Goal: Complete application form: Complete application form

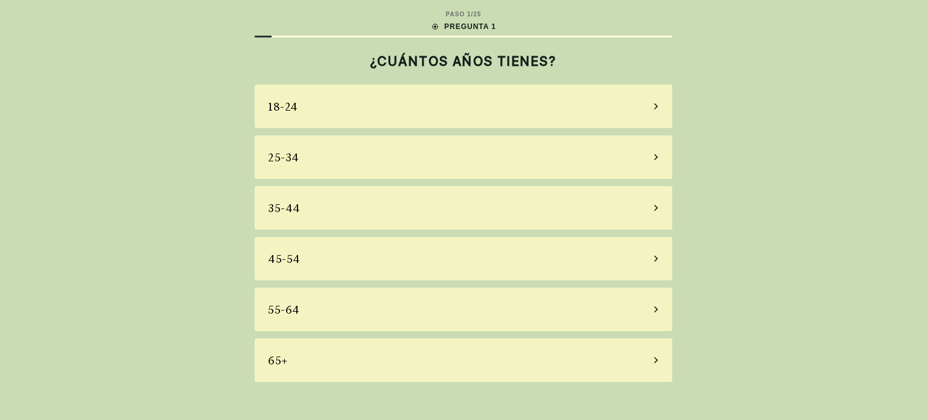
click at [334, 161] on div "25-34" at bounding box center [464, 156] width 418 height 43
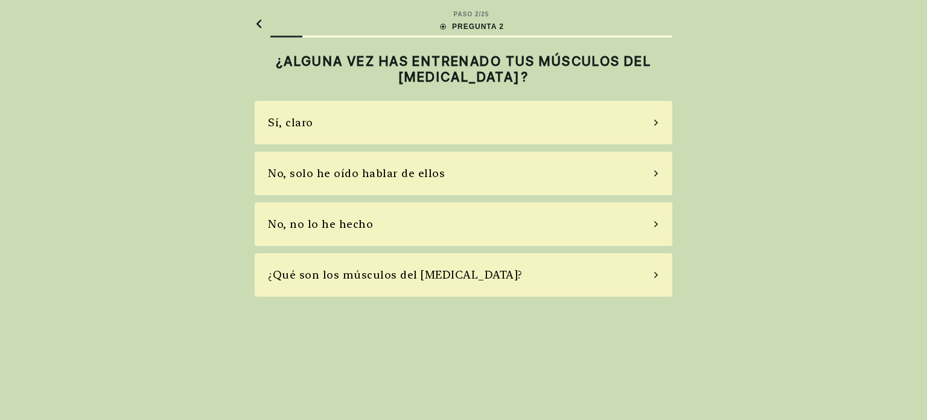
click at [345, 226] on div "No, no lo he hecho" at bounding box center [320, 224] width 105 height 16
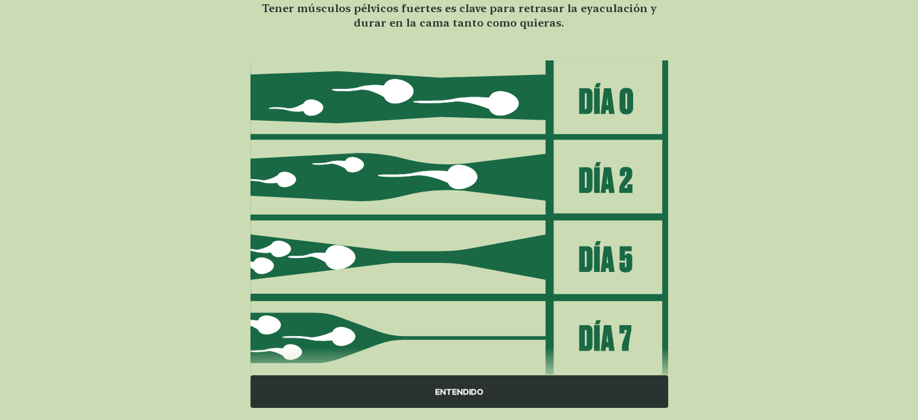
scroll to position [144, 0]
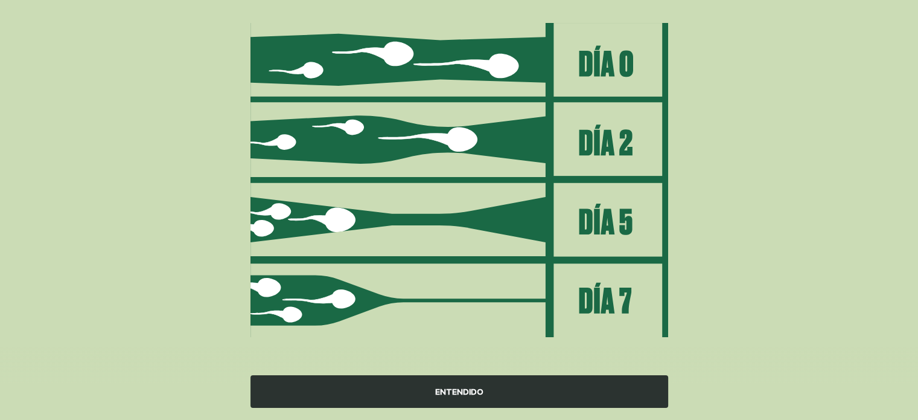
click at [436, 392] on div "ENTENDIDO" at bounding box center [460, 391] width 418 height 33
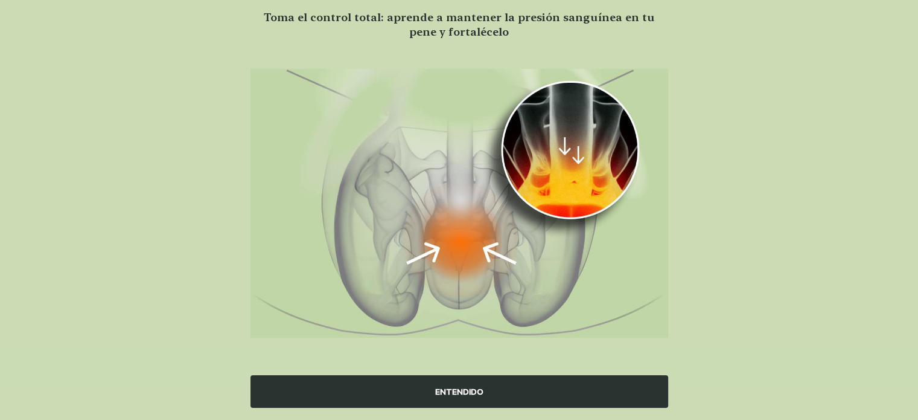
scroll to position [97, 0]
click at [476, 394] on div "ENTENDIDO" at bounding box center [460, 391] width 418 height 33
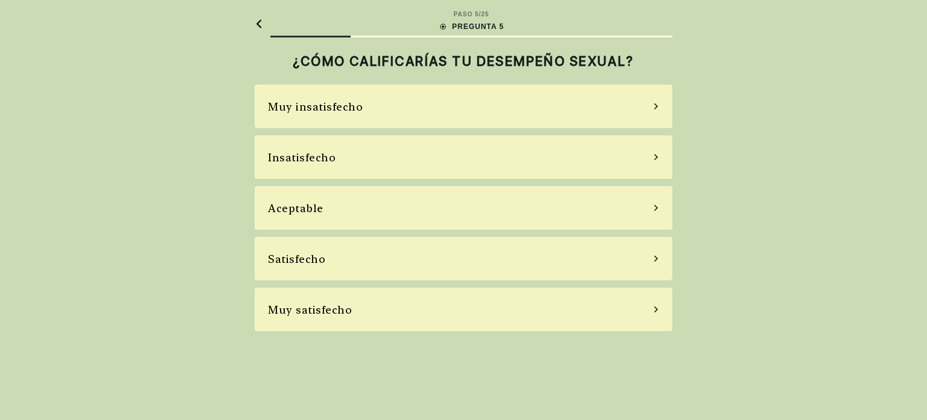
click at [404, 315] on div "Muy satisfecho" at bounding box center [464, 308] width 418 height 43
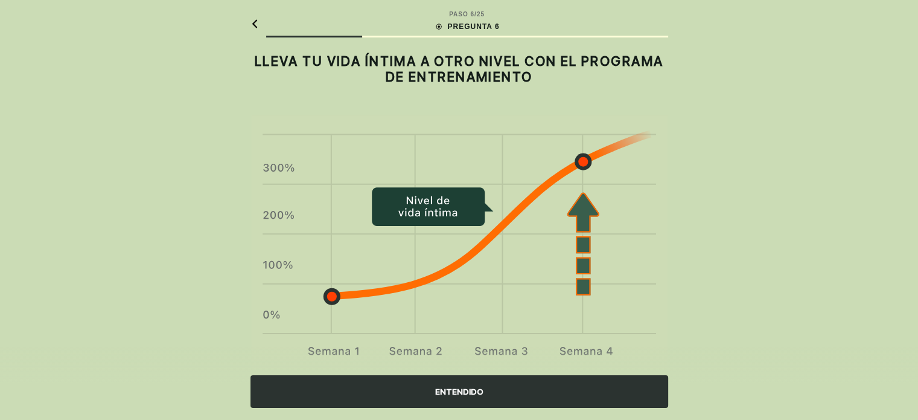
click at [446, 390] on div "ENTENDIDO" at bounding box center [460, 391] width 418 height 33
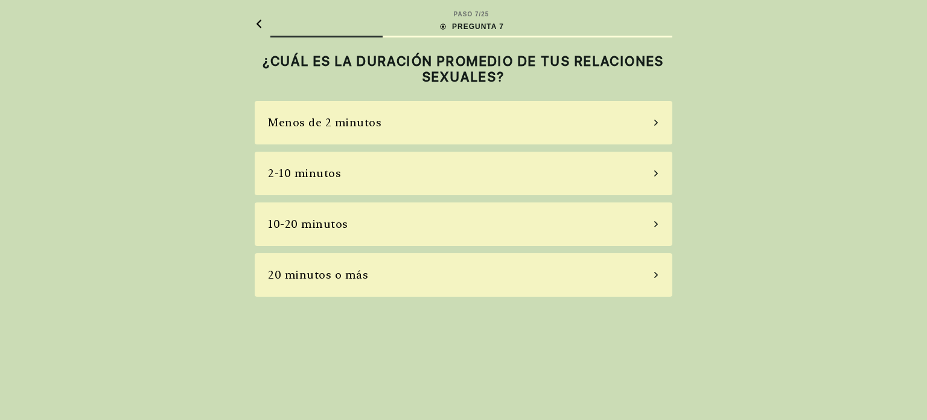
click at [424, 224] on div "10-20 minutos" at bounding box center [464, 223] width 418 height 43
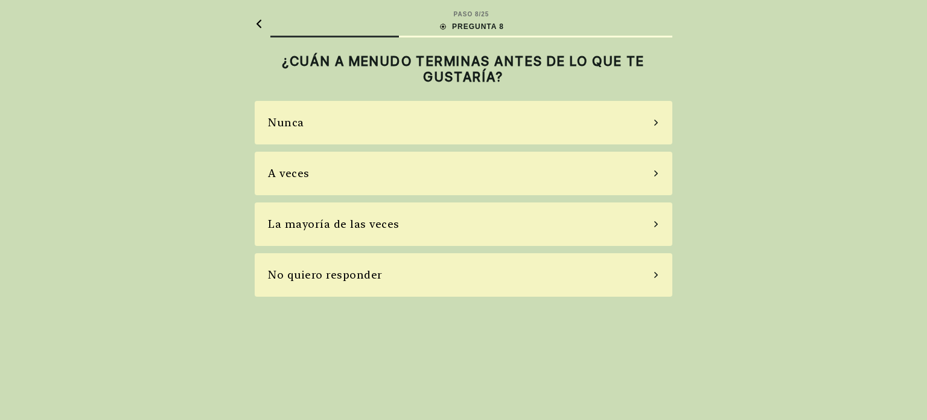
click at [409, 169] on div "A veces" at bounding box center [464, 173] width 418 height 43
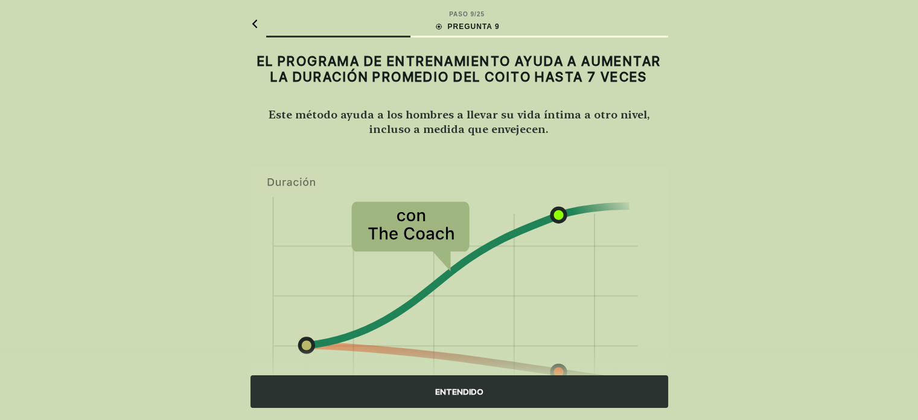
click at [459, 391] on div "ENTENDIDO" at bounding box center [460, 391] width 418 height 33
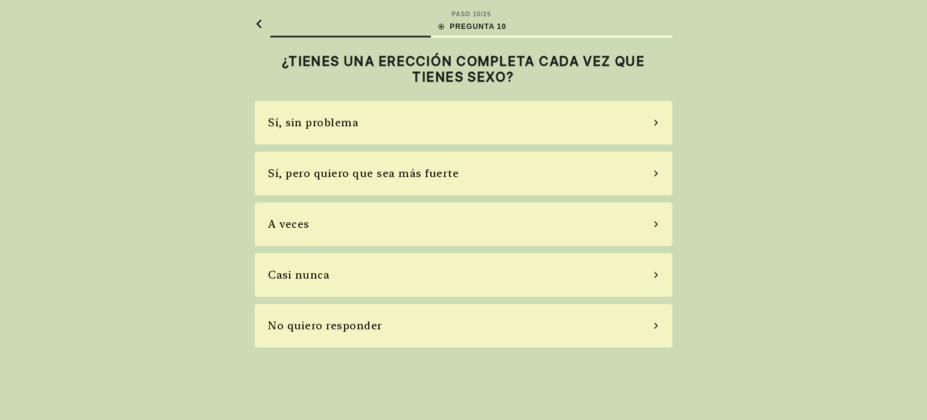
click at [310, 130] on div "Sí, sin problema" at bounding box center [313, 122] width 91 height 16
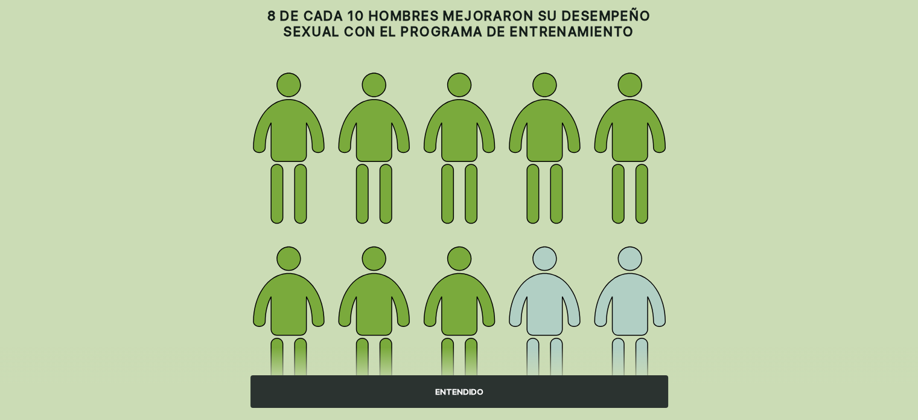
scroll to position [121, 0]
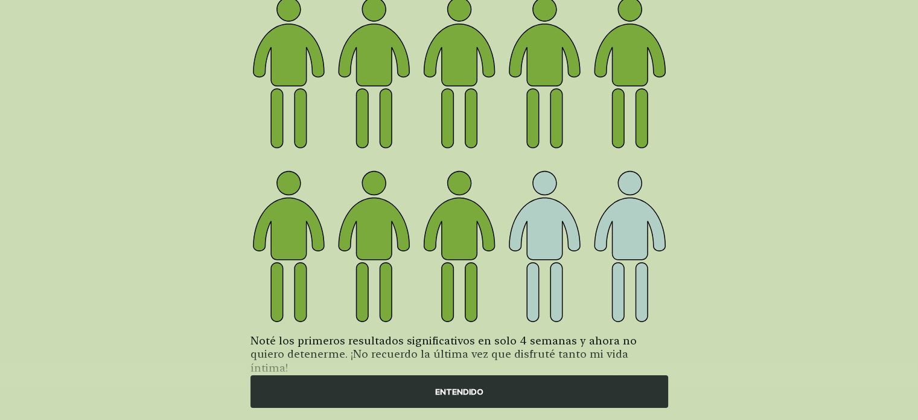
click at [437, 398] on div "ENTENDIDO" at bounding box center [460, 391] width 418 height 33
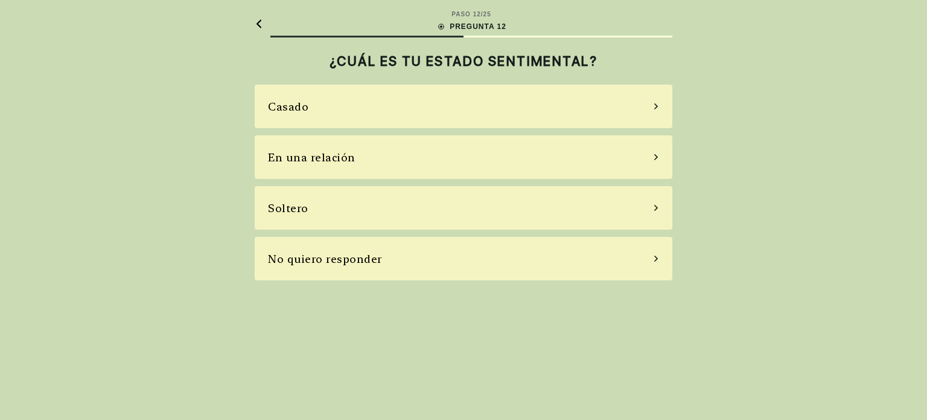
click at [386, 101] on div "Casado" at bounding box center [464, 106] width 418 height 43
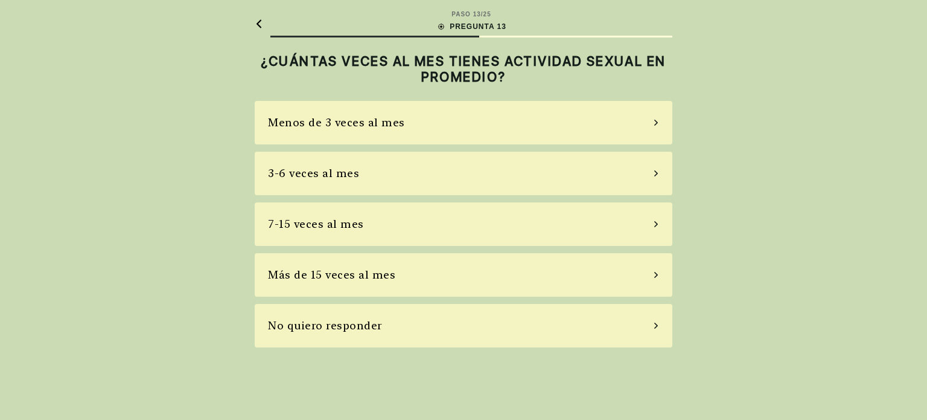
click at [398, 223] on div "7-15 veces al mes" at bounding box center [464, 223] width 418 height 43
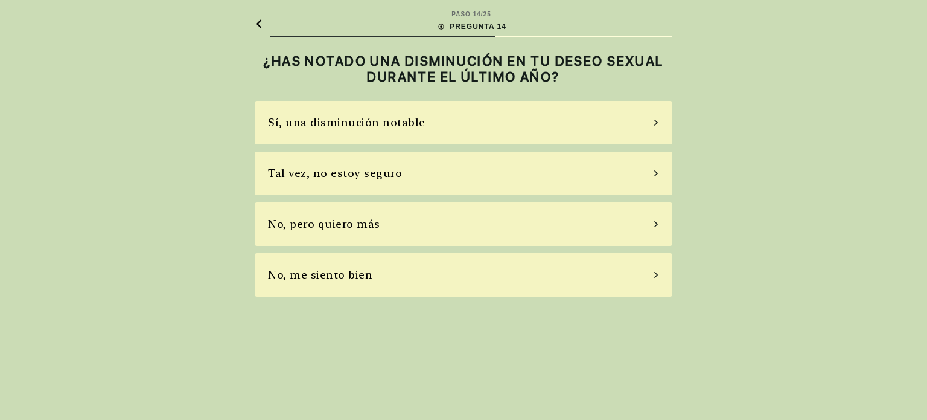
click at [393, 265] on div "No, me siento bien" at bounding box center [464, 274] width 418 height 43
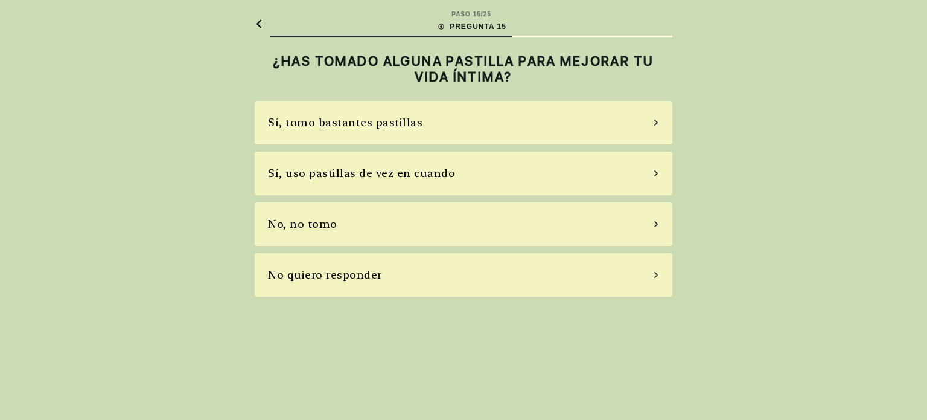
click at [391, 243] on div "No, no tomo" at bounding box center [464, 223] width 418 height 43
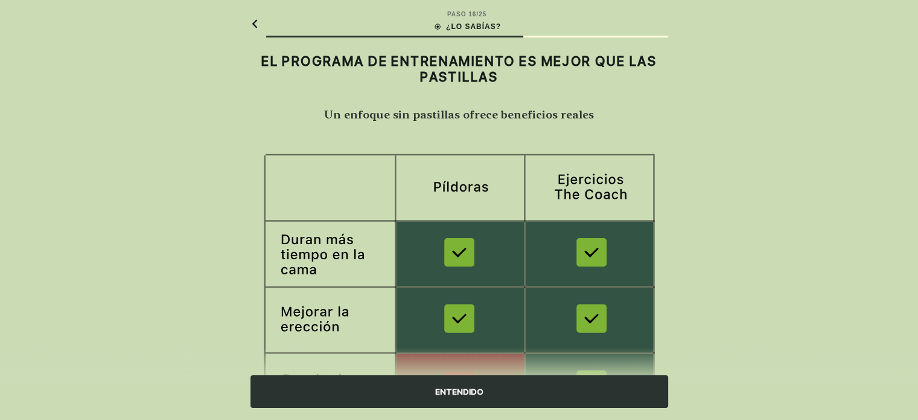
scroll to position [60, 0]
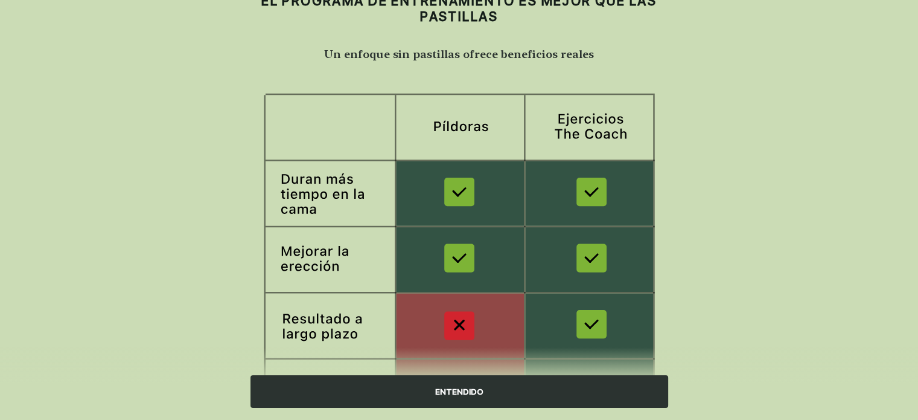
click at [427, 398] on div "ENTENDIDO" at bounding box center [460, 391] width 418 height 33
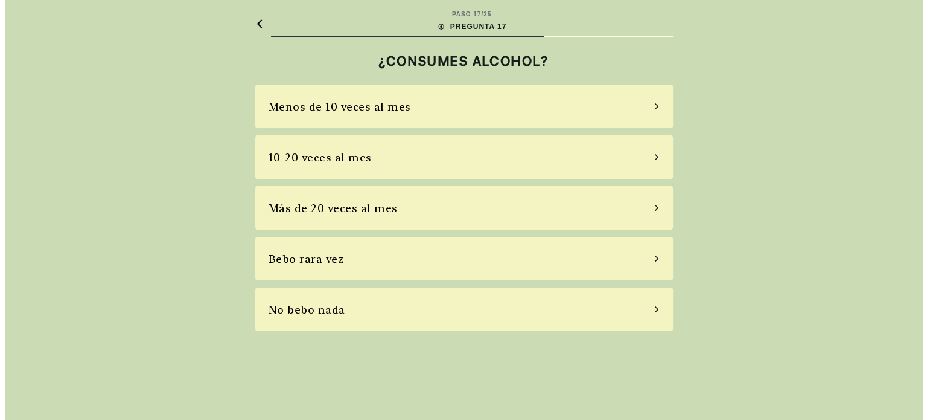
scroll to position [0, 0]
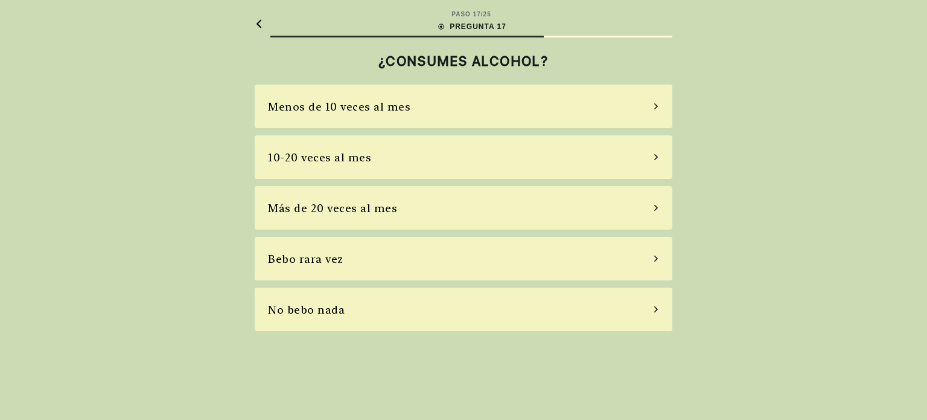
click at [433, 315] on div "No bebo nada" at bounding box center [464, 308] width 418 height 43
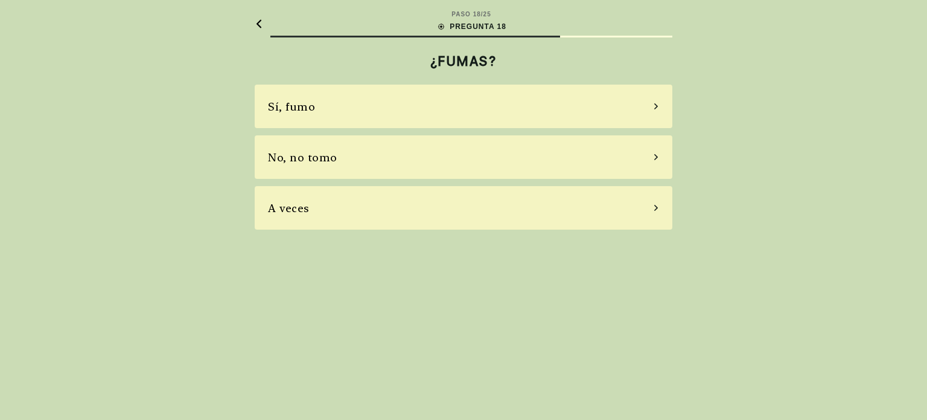
click at [415, 171] on div "No, no tomo" at bounding box center [464, 156] width 418 height 43
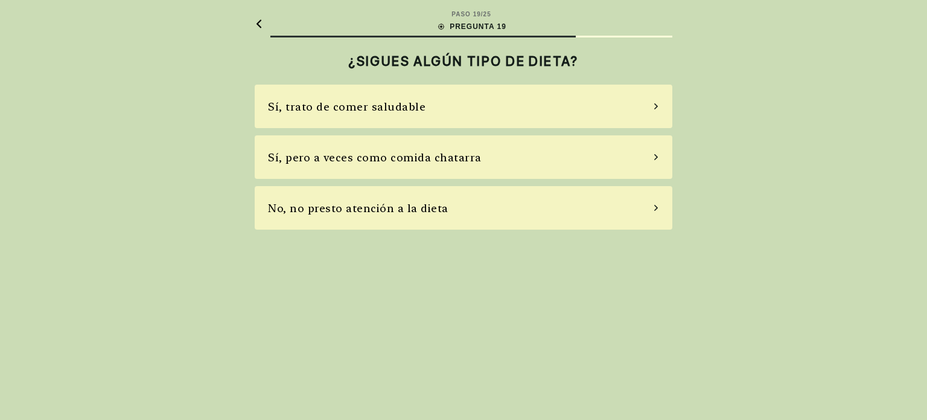
click at [432, 109] on div "Sí, trato de comer saludable" at bounding box center [464, 106] width 418 height 43
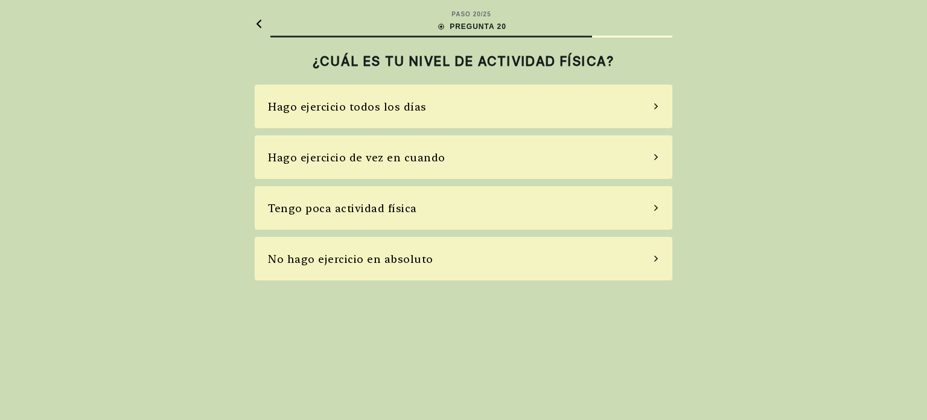
click at [432, 109] on div "Hago ejercicio todos los días" at bounding box center [464, 106] width 418 height 43
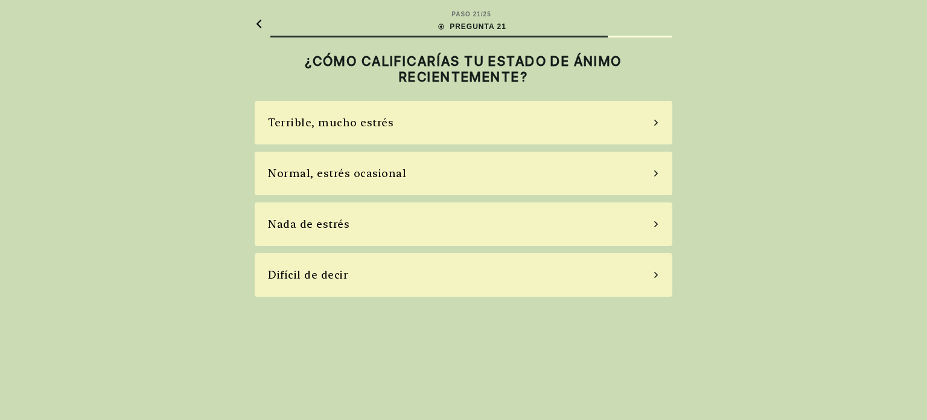
click at [429, 219] on div "Nada de estrés" at bounding box center [464, 223] width 418 height 43
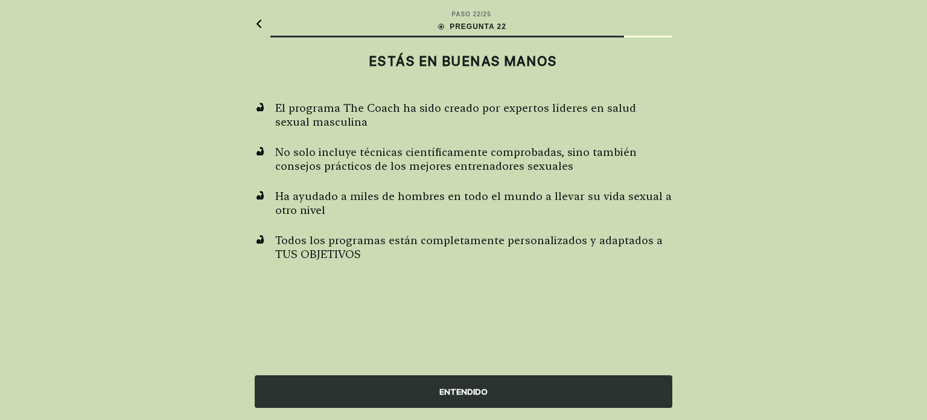
click at [439, 392] on div "ENTENDIDO" at bounding box center [464, 391] width 418 height 33
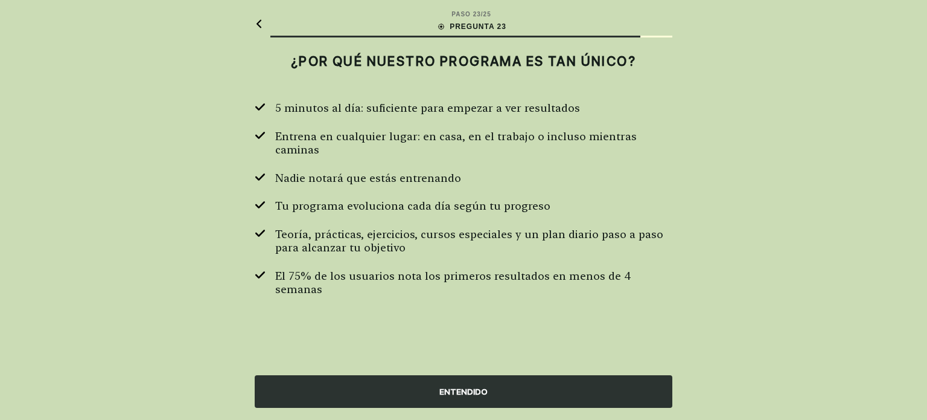
click at [439, 392] on div "ENTENDIDO" at bounding box center [464, 391] width 418 height 33
